Goal: Check status: Check status

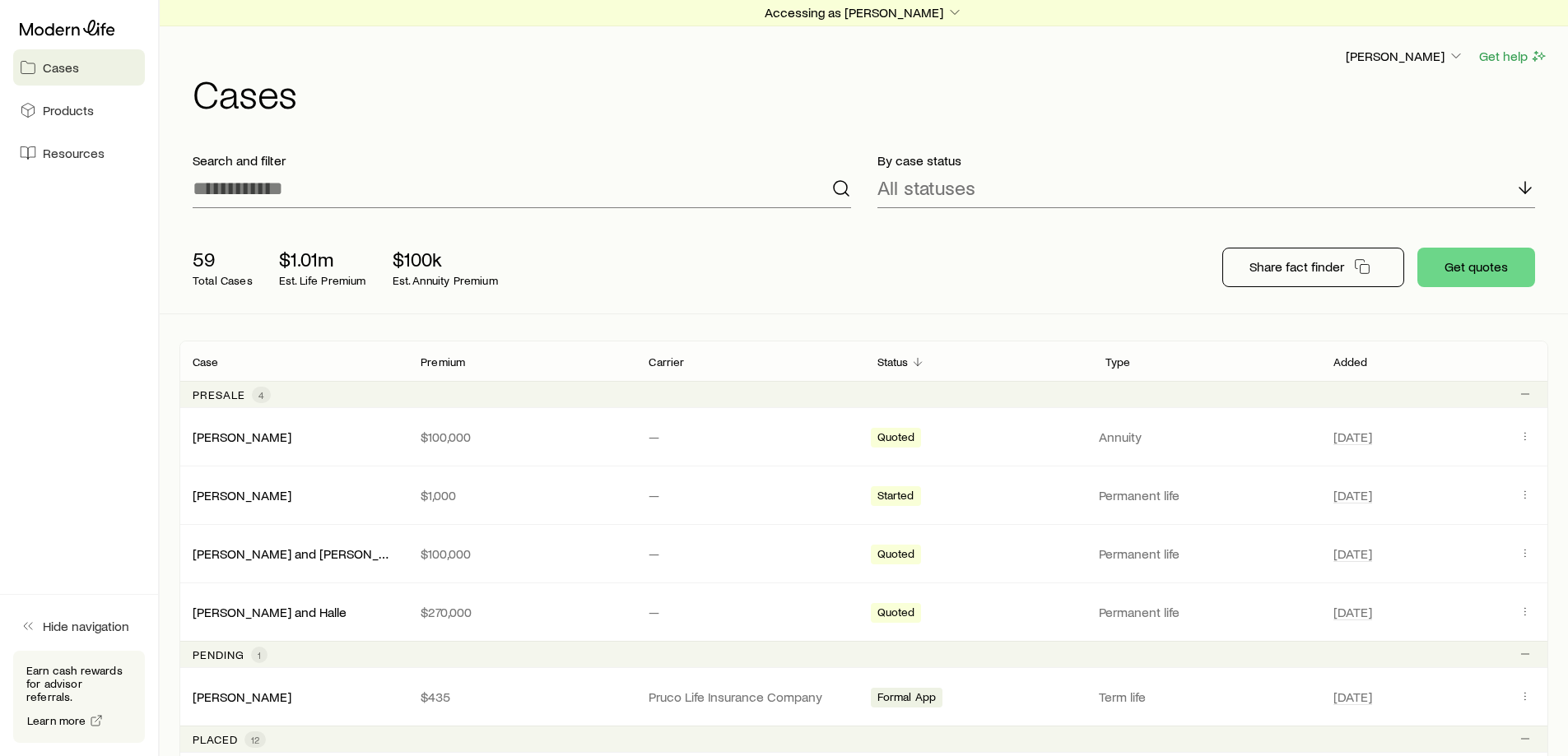
scroll to position [170, 0]
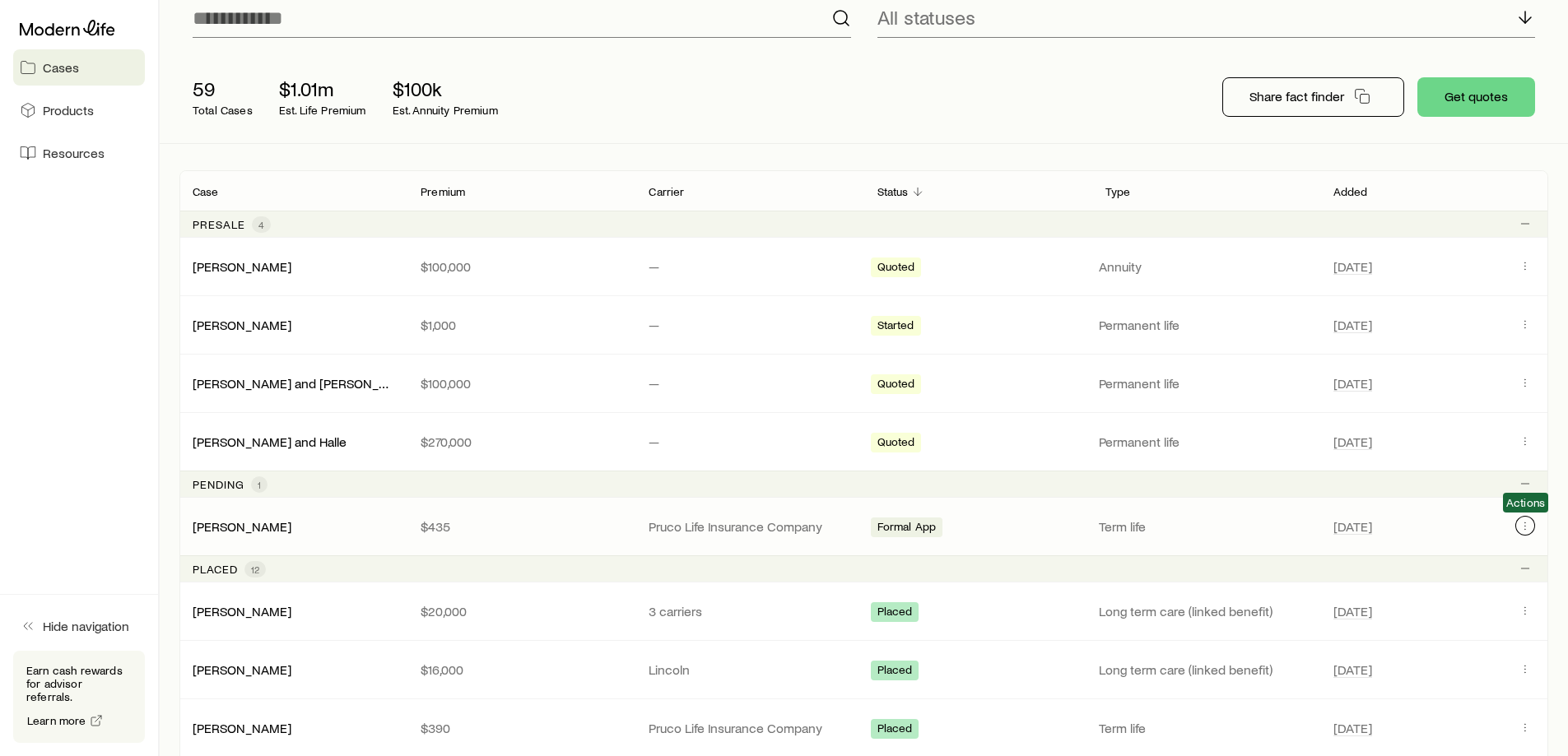
click at [1519, 526] on icon "Client cases" at bounding box center [1525, 526] width 13 height 13
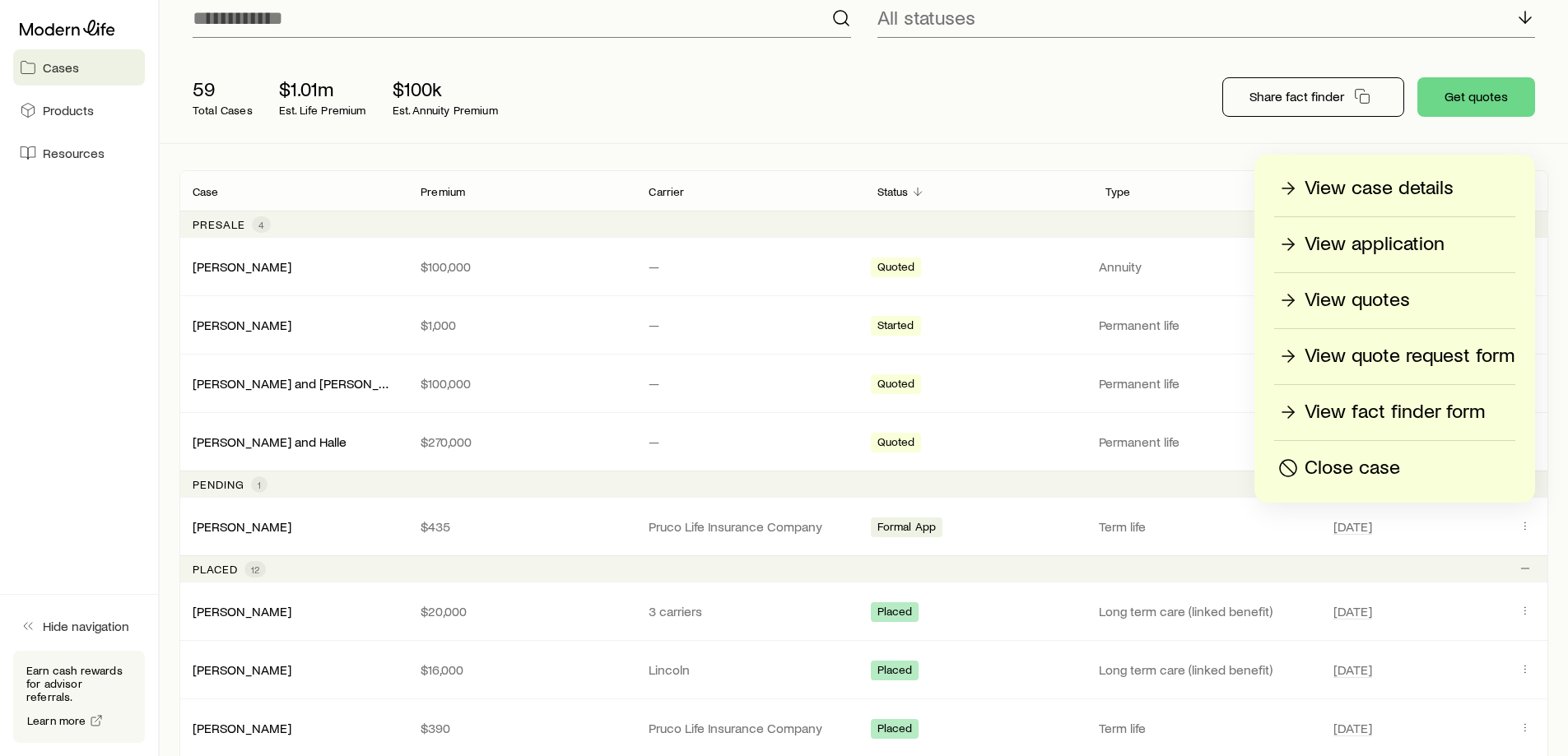
click at [1339, 189] on p "View case details" at bounding box center [1379, 188] width 149 height 26
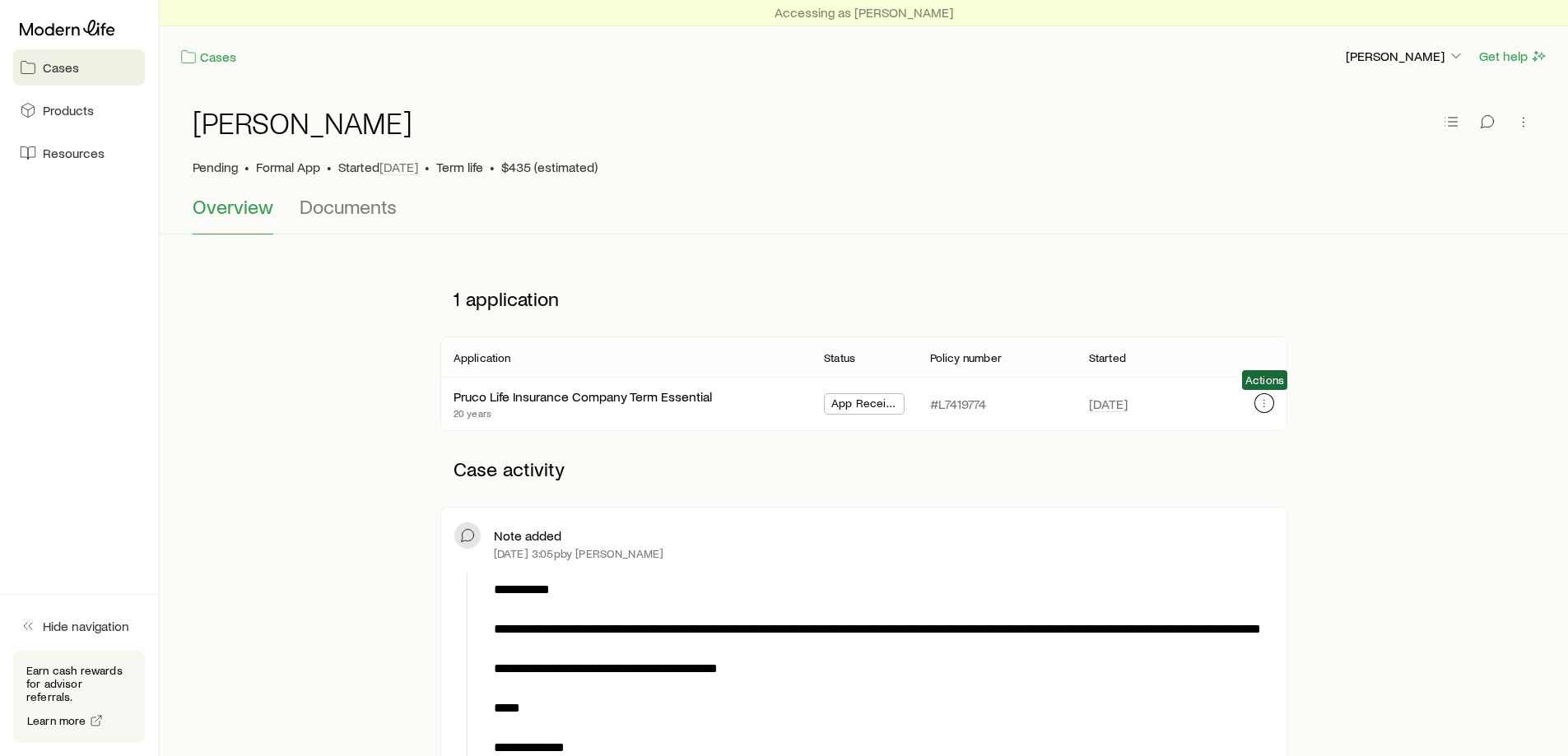
click at [1262, 403] on icon "button" at bounding box center [1265, 404] width 13 height 13
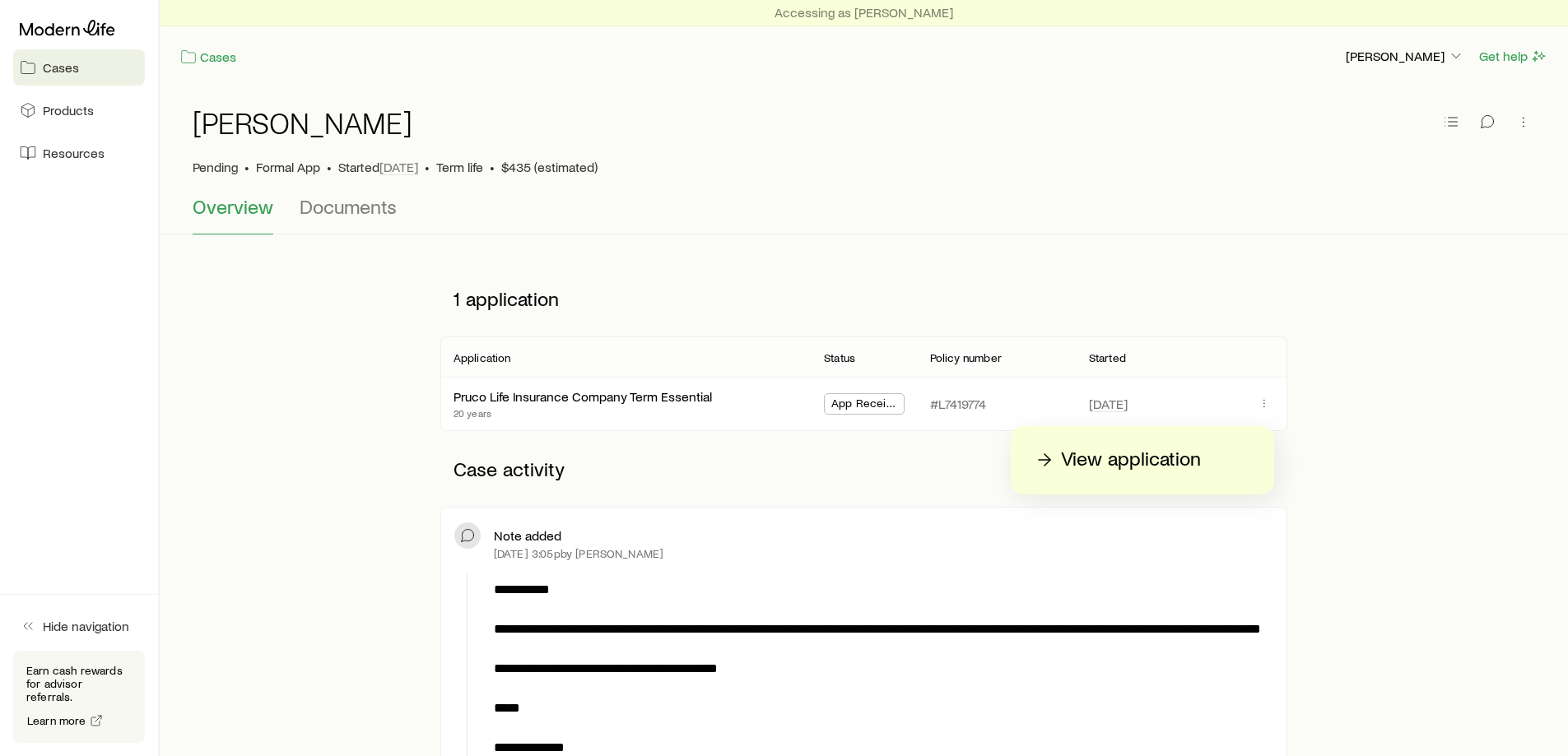
click at [1147, 459] on p "View application" at bounding box center [1131, 460] width 140 height 26
